Goal: Information Seeking & Learning: Learn about a topic

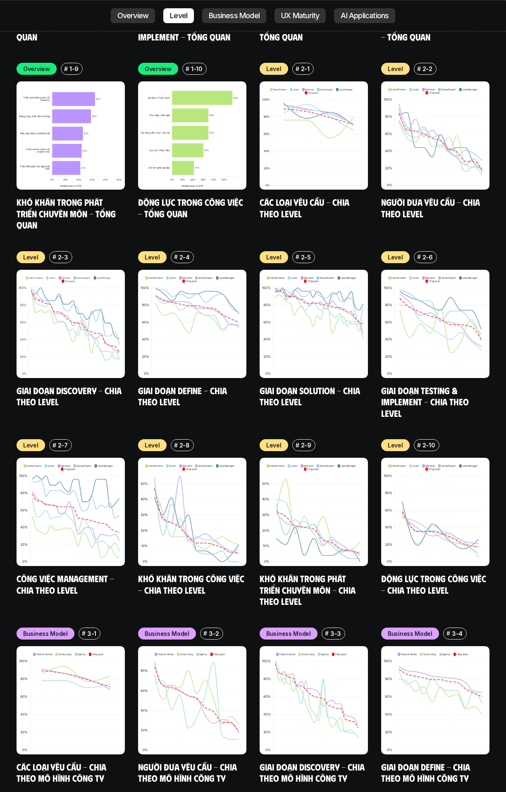
scroll to position [3202, 0]
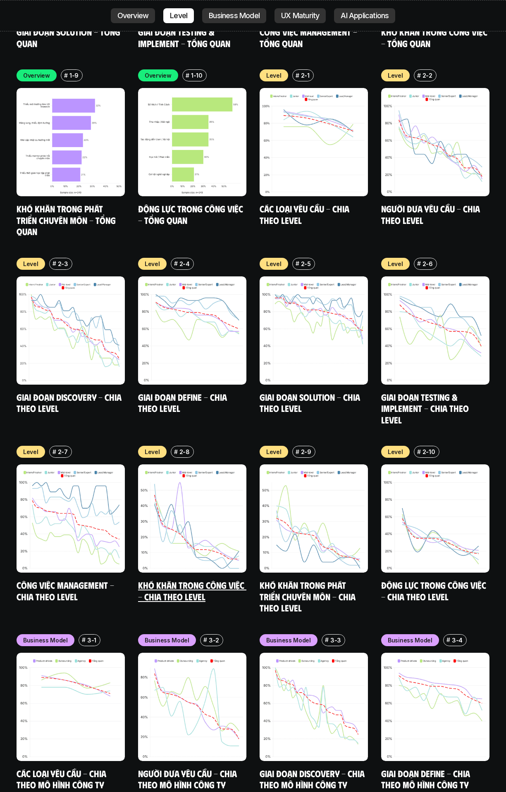
click at [178, 335] on img at bounding box center [192, 518] width 108 height 108
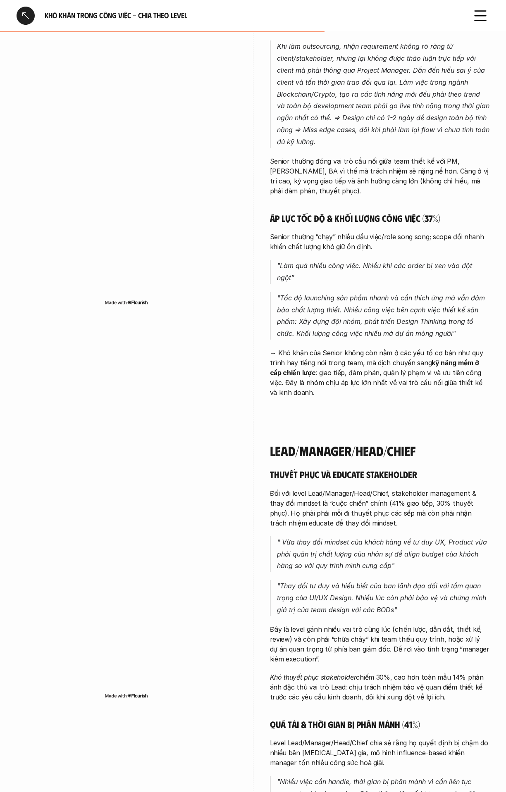
scroll to position [2432, 0]
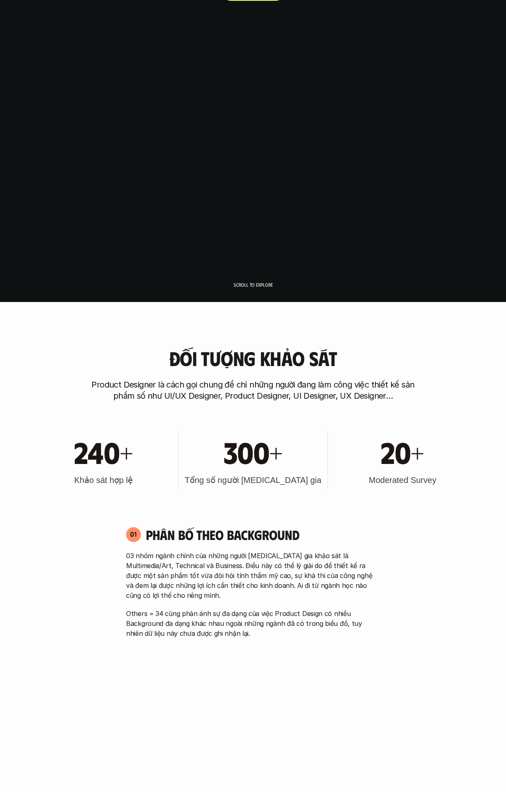
scroll to position [572, 0]
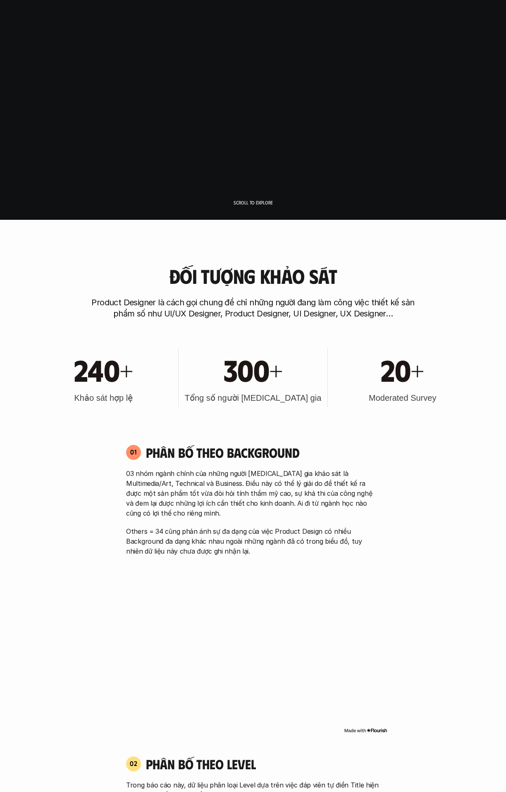
click at [181, 308] on p "Product Designer là cách gọi chung để chỉ những người đang làm công việc thiết …" at bounding box center [253, 308] width 330 height 22
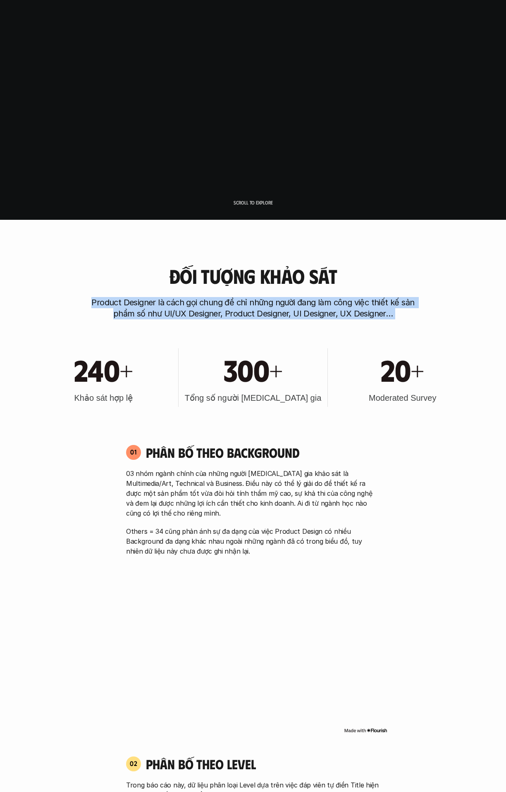
click at [181, 308] on p "Product Designer là cách gọi chung để chỉ những người đang làm công việc thiết …" at bounding box center [253, 308] width 330 height 22
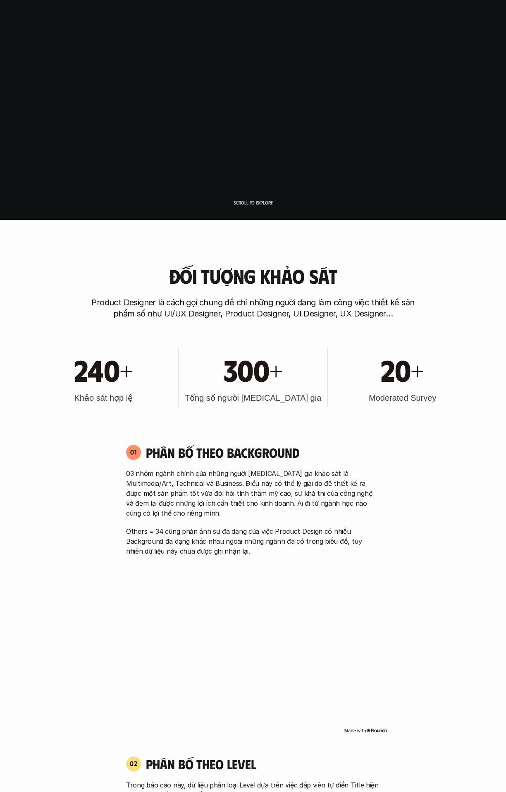
click at [253, 335] on h1 "300+" at bounding box center [252, 370] width 59 height 36
click at [395, 335] on h3 "Moderated Survey" at bounding box center [402, 398] width 67 height 12
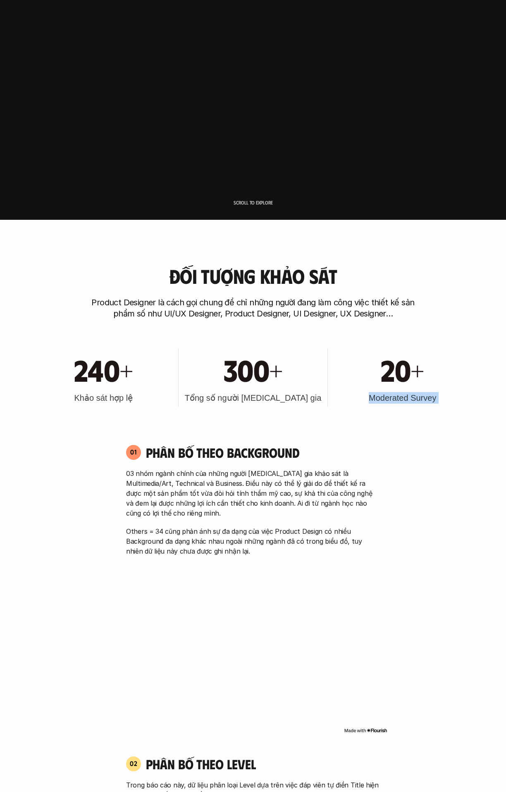
click at [395, 335] on h3 "Moderated Survey" at bounding box center [402, 398] width 67 height 12
click at [380, 335] on div "240+ Khảo sát hợp lệ 300+ Tổng số người [MEDICAL_DATA] gia 20+ Moderated Survey" at bounding box center [253, 377] width 440 height 83
click at [360, 335] on p "03 nhóm ngành chính của những người [MEDICAL_DATA] gia khảo sát là Multimedia/A…" at bounding box center [253, 493] width 254 height 50
click at [168, 304] on p "Product Designer là cách gọi chung để chỉ những người đang làm công việc thiết …" at bounding box center [253, 308] width 330 height 22
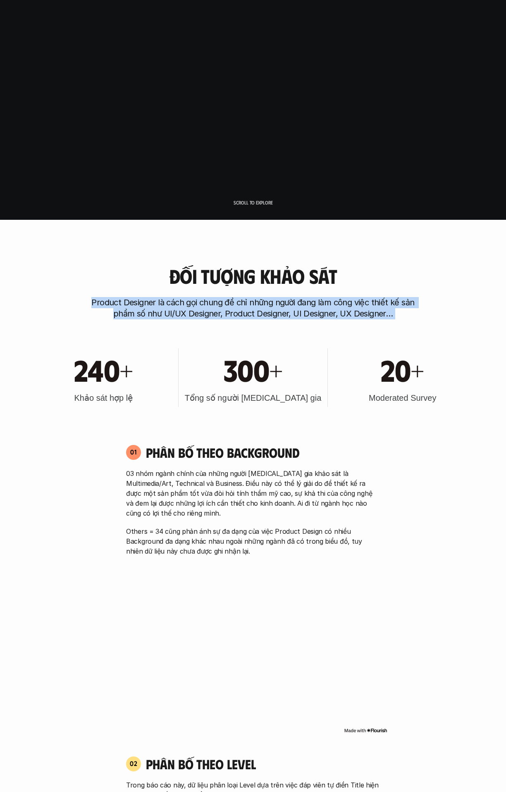
click at [168, 304] on p "Product Designer là cách gọi chung để chỉ những người đang làm công việc thiết …" at bounding box center [253, 308] width 330 height 22
copy p "Product Designer là cách gọi chung để chỉ những người đang làm công việc thiết …"
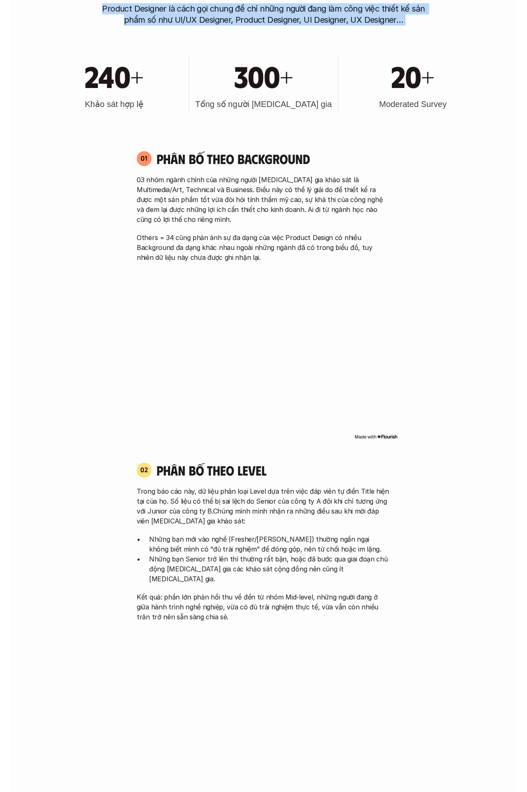
scroll to position [748, 0]
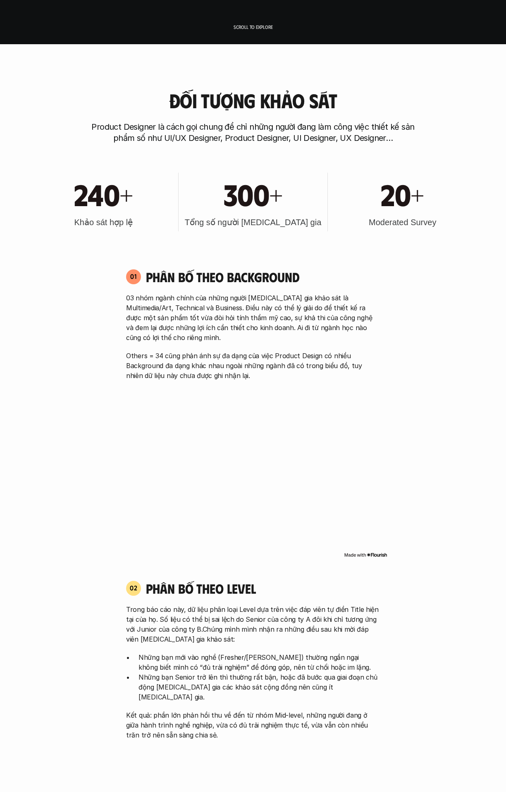
click at [119, 226] on h3 "Khảo sát hợp lệ" at bounding box center [103, 222] width 59 height 12
click at [119, 224] on h3 "Khảo sát hợp lệ" at bounding box center [103, 222] width 59 height 12
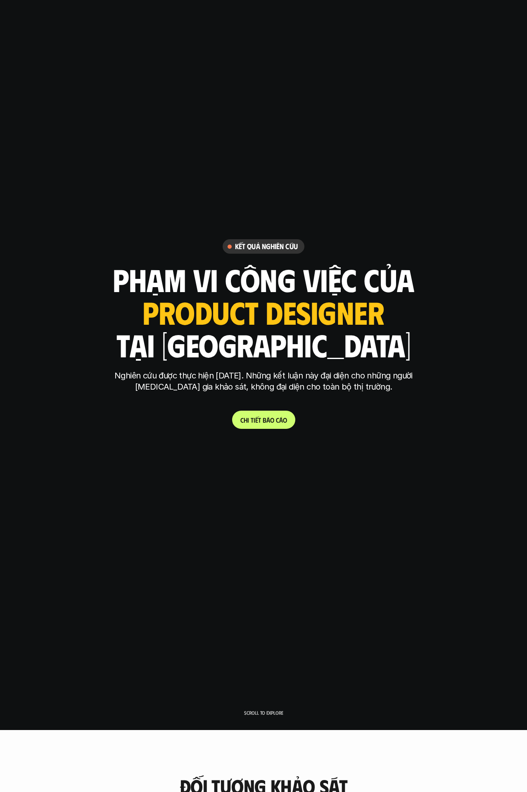
scroll to position [49, 0]
